Goal: Information Seeking & Learning: Learn about a topic

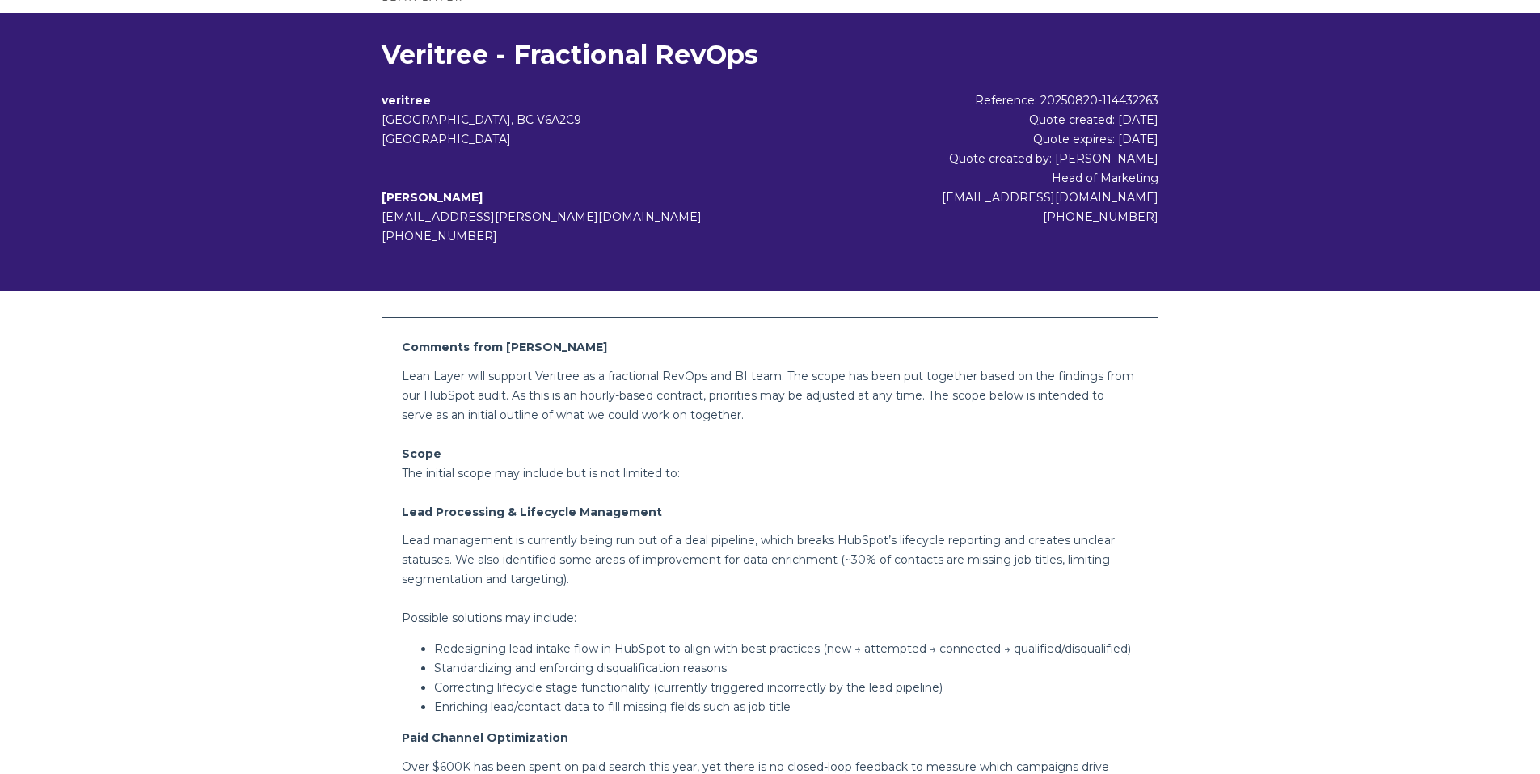
scroll to position [162, 0]
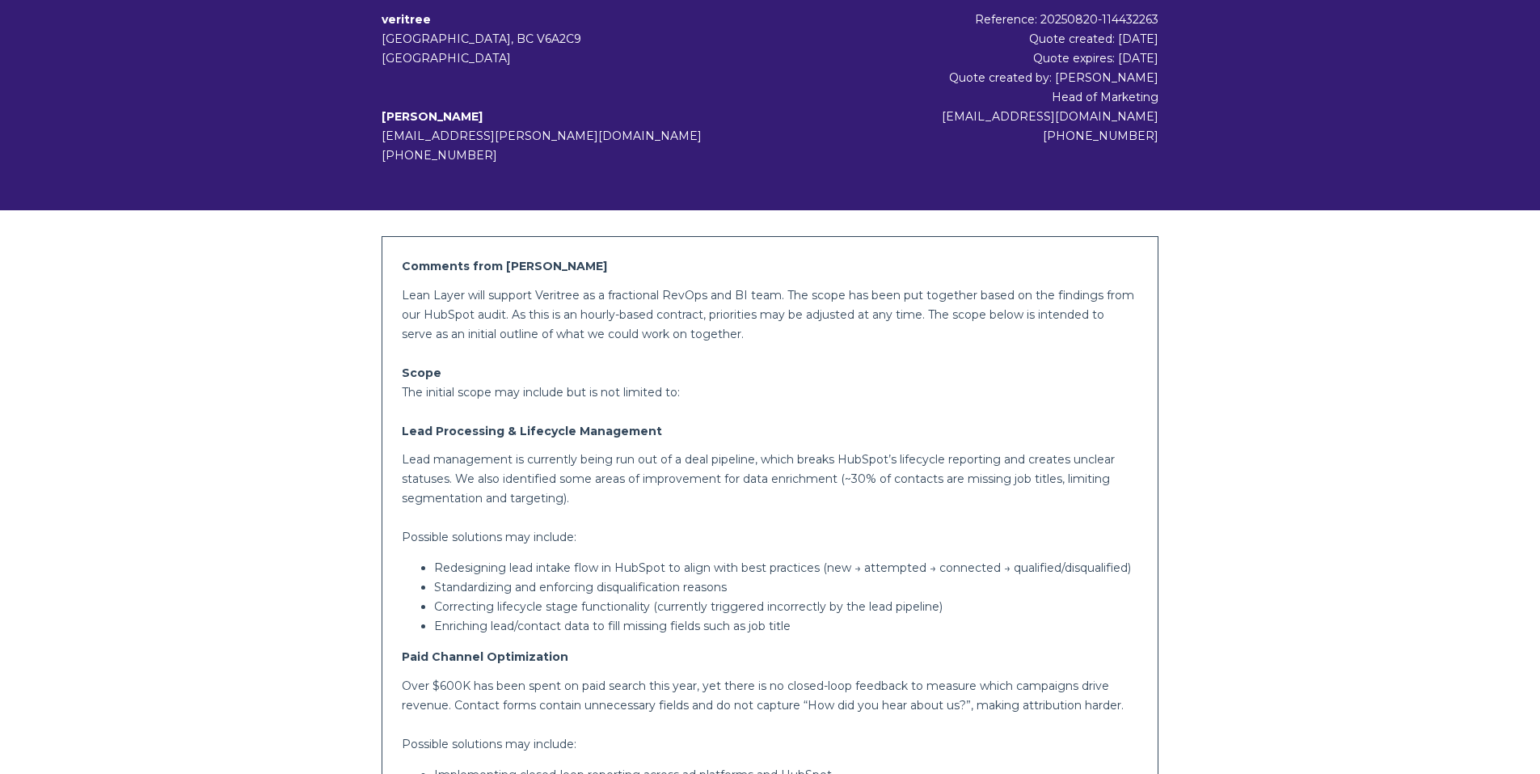
click at [640, 308] on p "Lean Layer will support Veritree as a fractional RevOps and BI team. The scope …" at bounding box center [770, 314] width 737 height 58
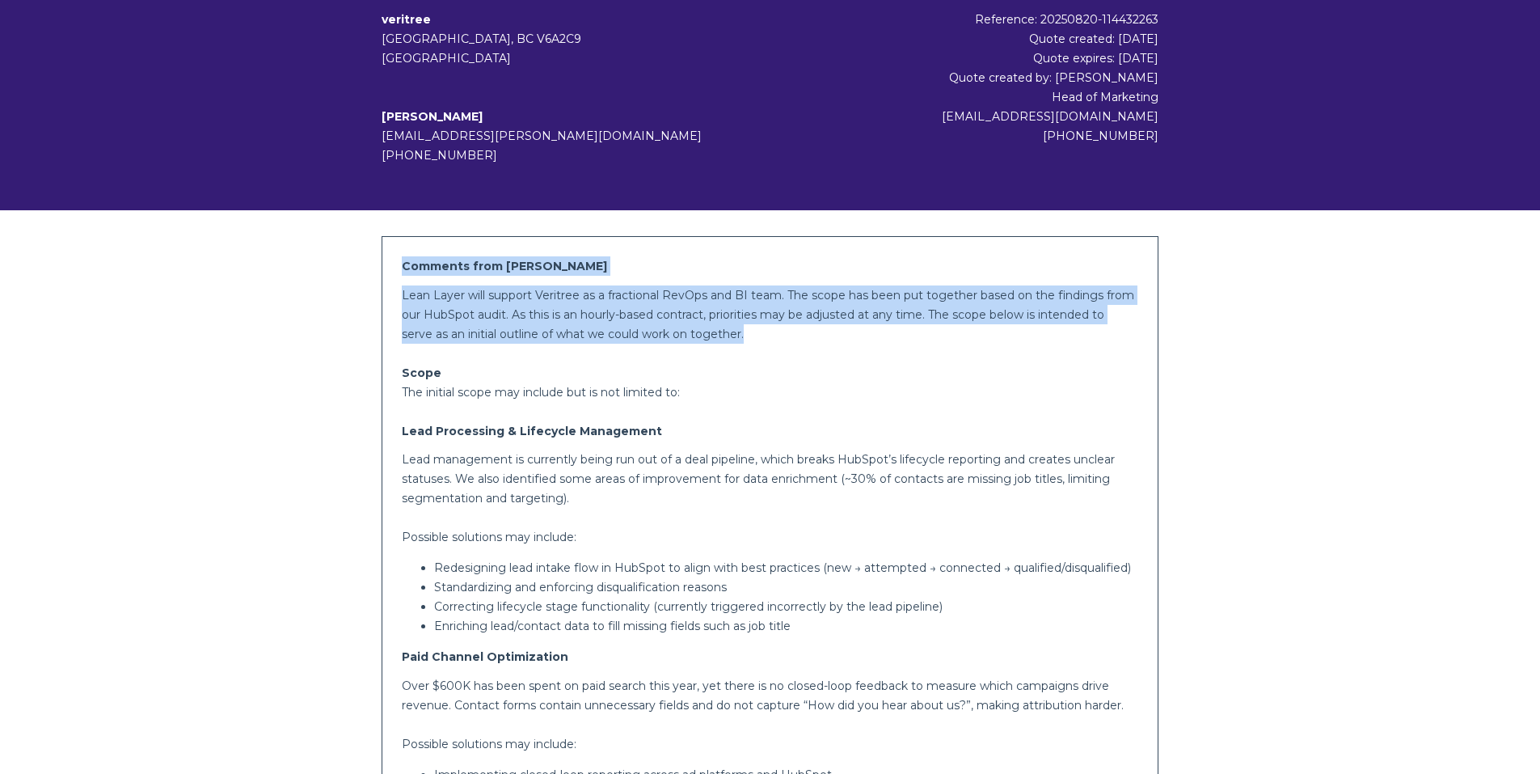
drag, startPoint x: 733, startPoint y: 330, endPoint x: 399, endPoint y: 267, distance: 340.6
click at [457, 286] on p "Lean Layer will support Veritree as a fractional RevOps and BI team. The scope …" at bounding box center [770, 314] width 737 height 58
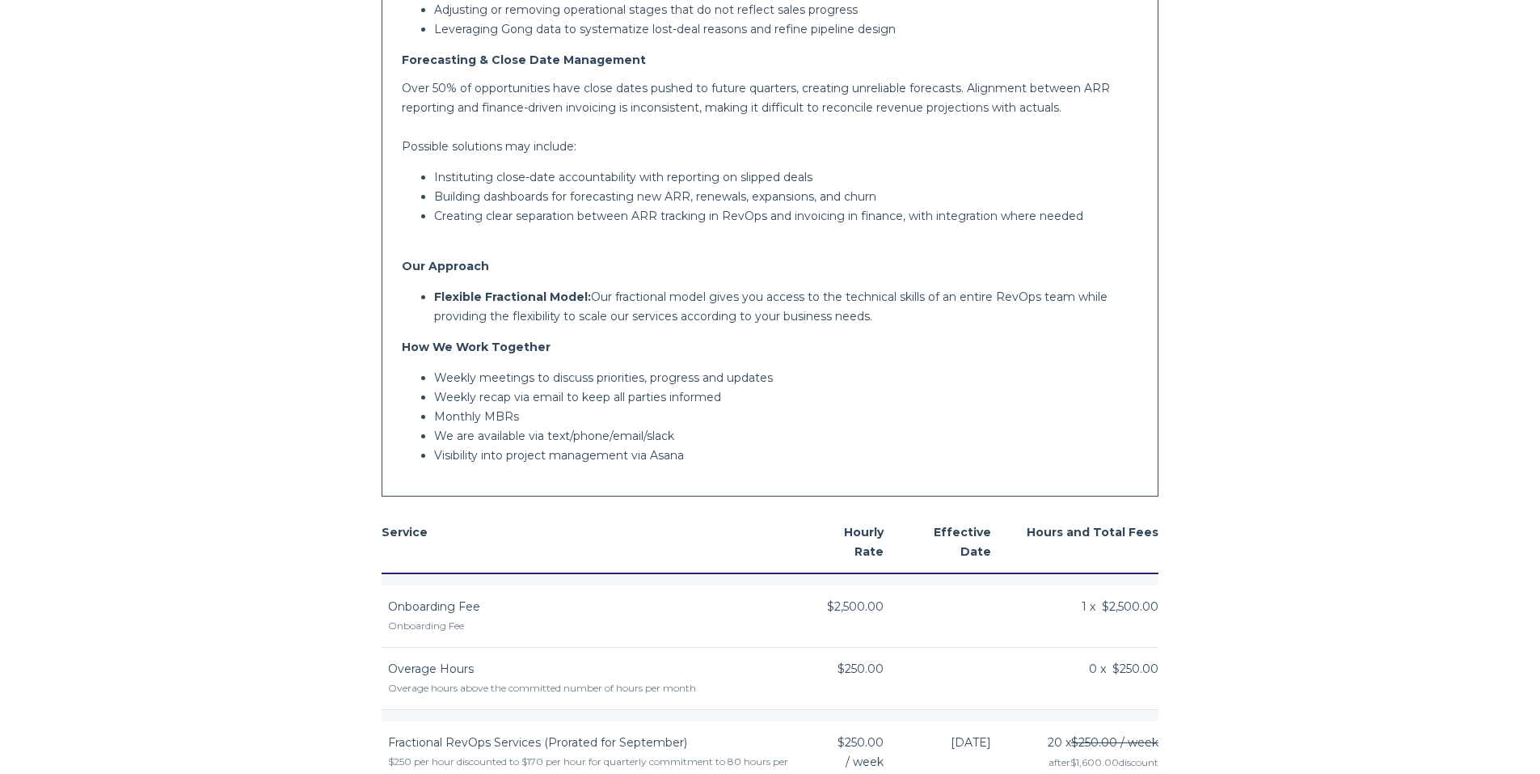
scroll to position [1644, 0]
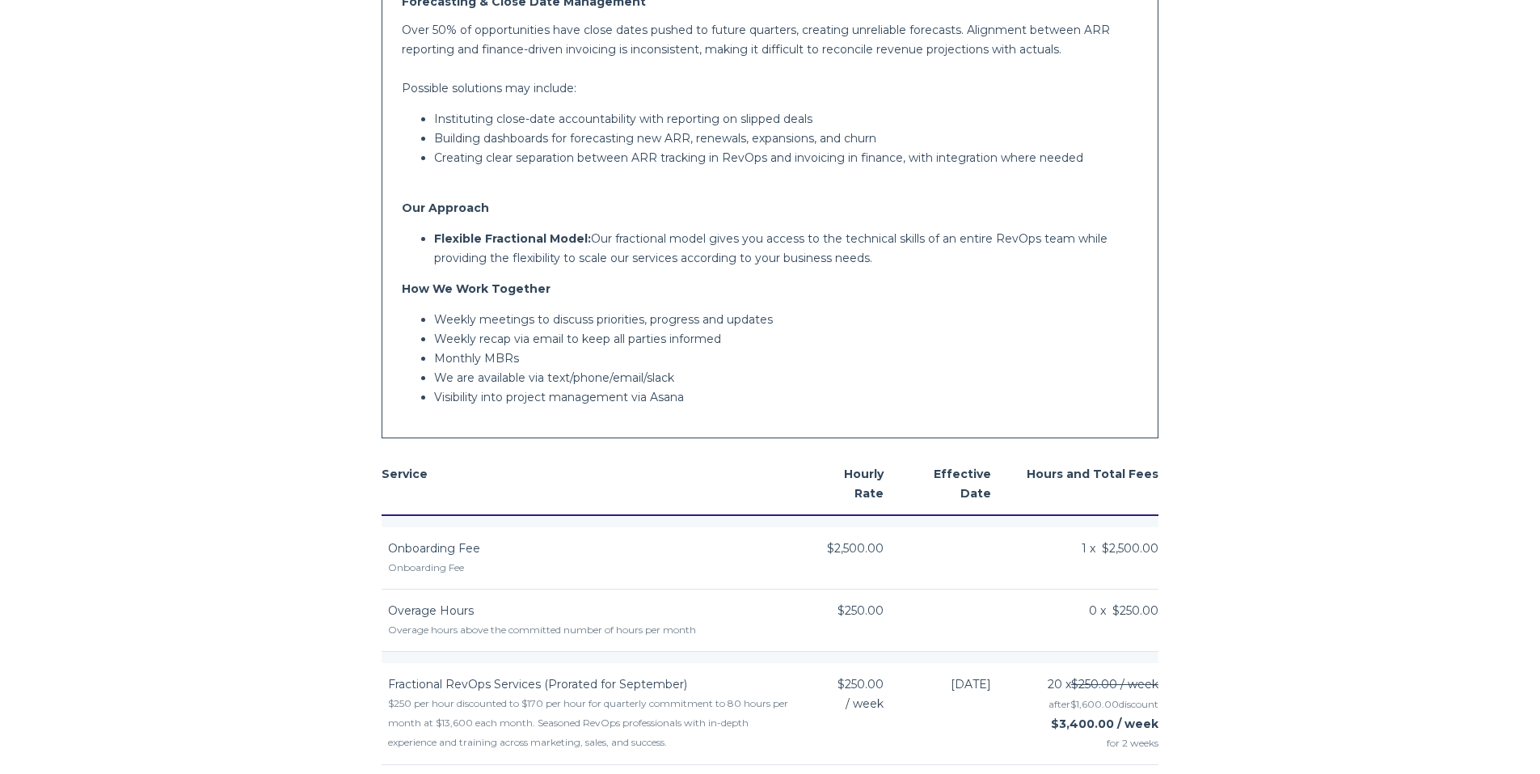
click at [260, 239] on body "Veritree - Fractional RevOps [GEOGRAPHIC_DATA] [GEOGRAPHIC_DATA], BC V6A2C9 [GE…" at bounding box center [770, 310] width 1540 height 3908
click at [298, 189] on body "Veritree - Fractional RevOps [GEOGRAPHIC_DATA] [GEOGRAPHIC_DATA], BC V6A2C9 [GE…" at bounding box center [770, 310] width 1540 height 3908
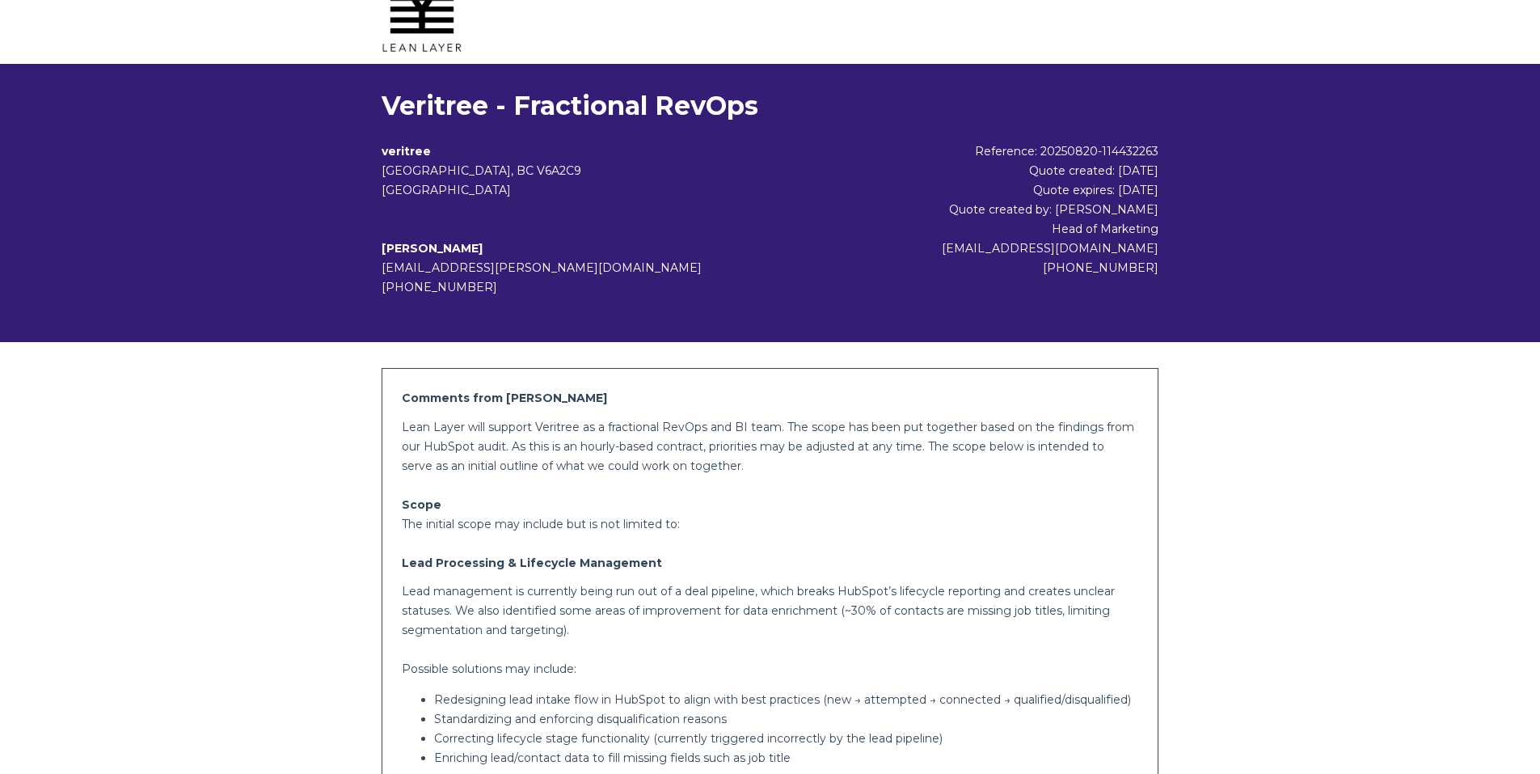
scroll to position [0, 0]
